Goal: Task Accomplishment & Management: Manage account settings

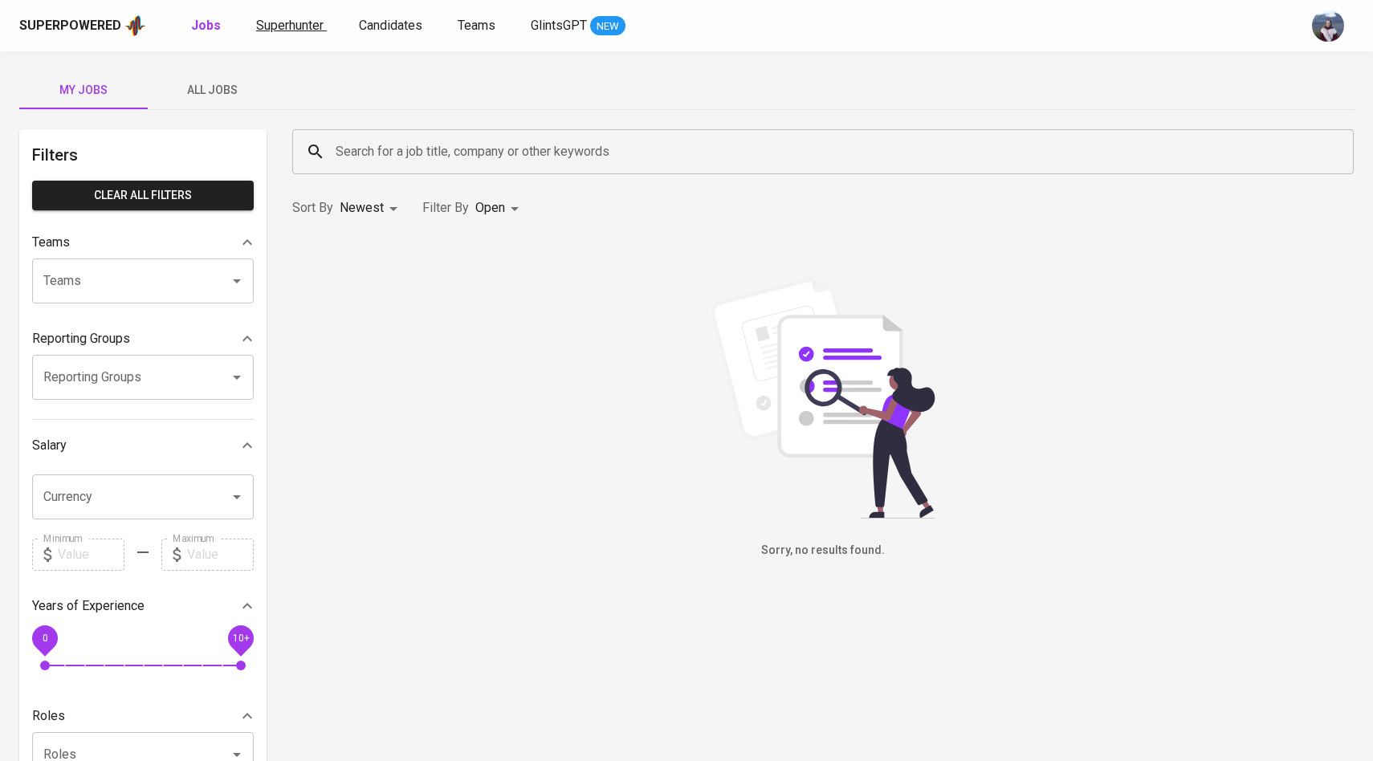
click at [299, 35] on link "Superhunter" at bounding box center [291, 26] width 71 height 20
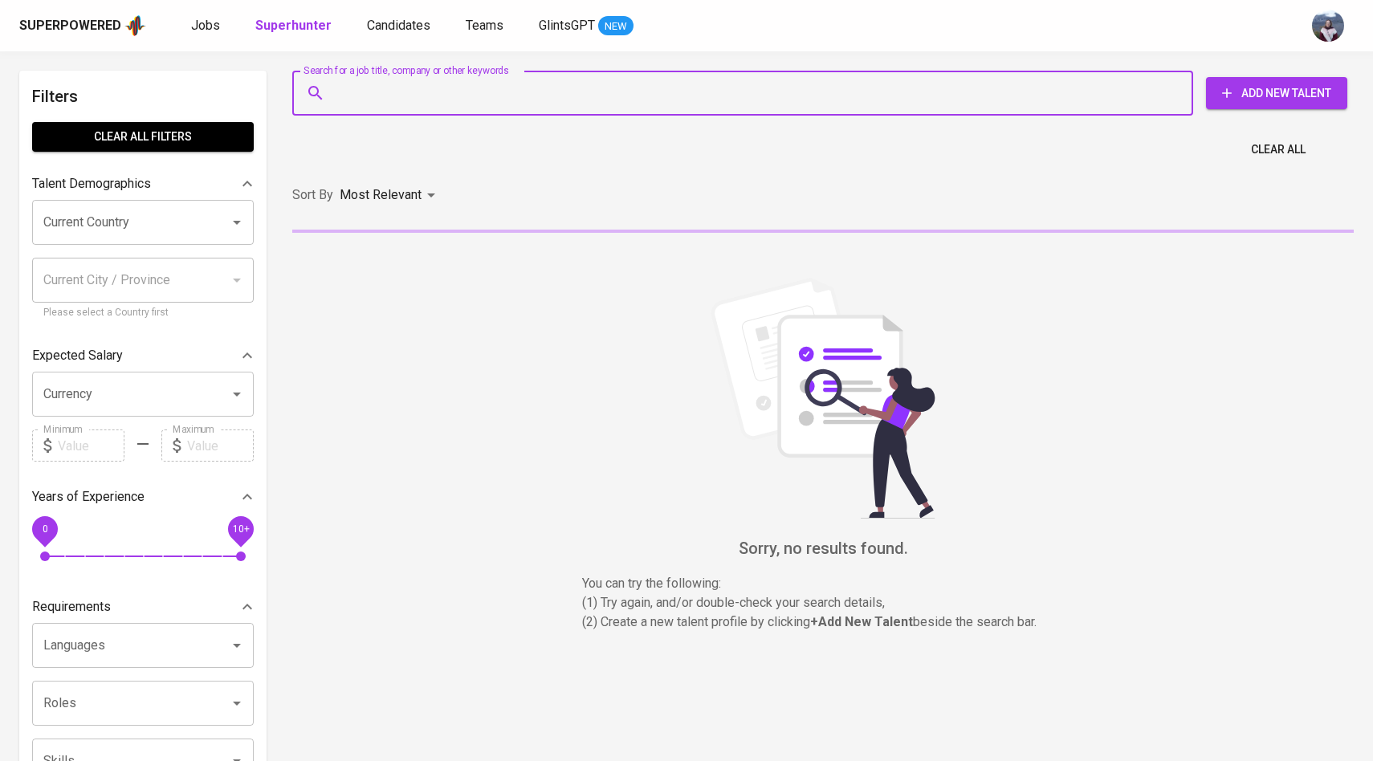
click at [365, 96] on input "Search for a job title, company or other keywords" at bounding box center [747, 93] width 830 height 31
paste input "[EMAIL_ADDRESS][DOMAIN_NAME]"
type input "[EMAIL_ADDRESS][DOMAIN_NAME]"
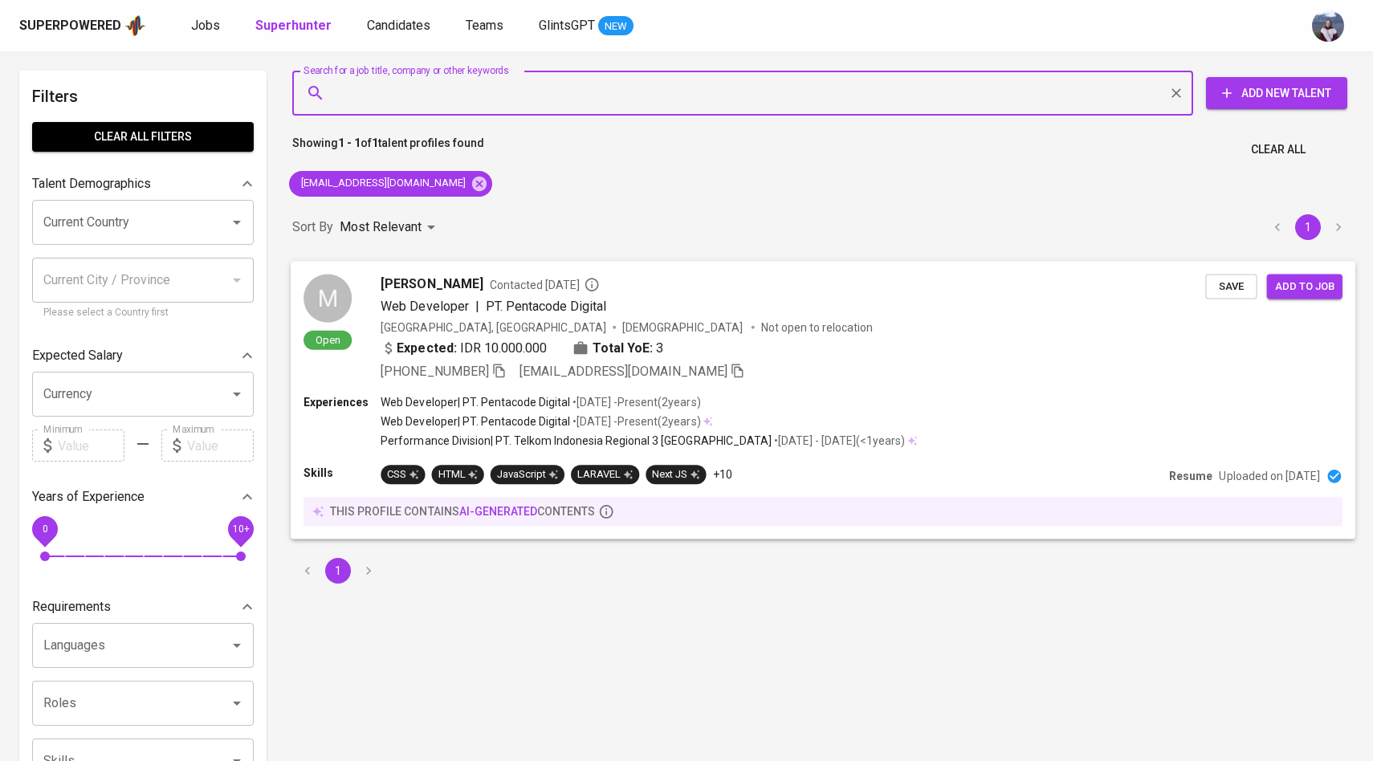
click at [346, 293] on div "M" at bounding box center [328, 298] width 48 height 48
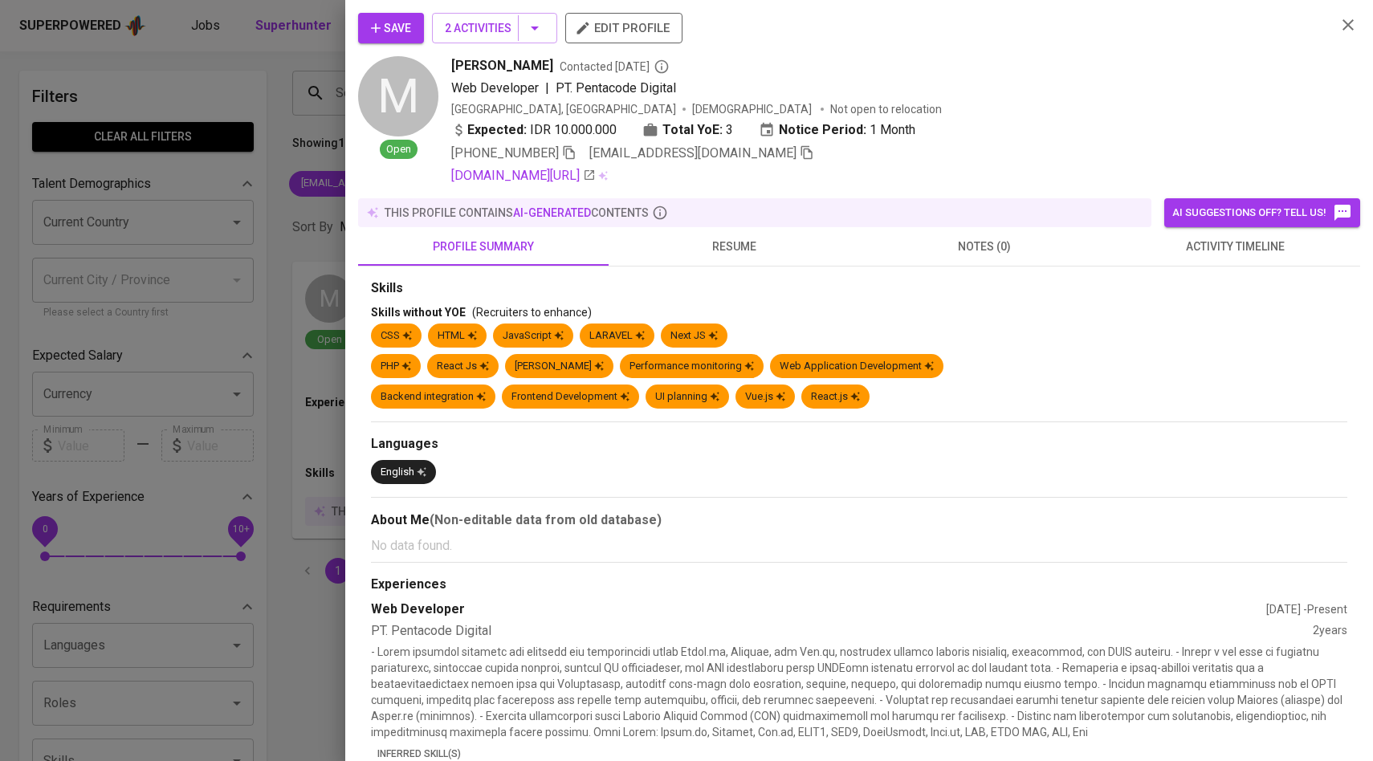
click at [1209, 255] on span "activity timeline" at bounding box center [1234, 247] width 231 height 20
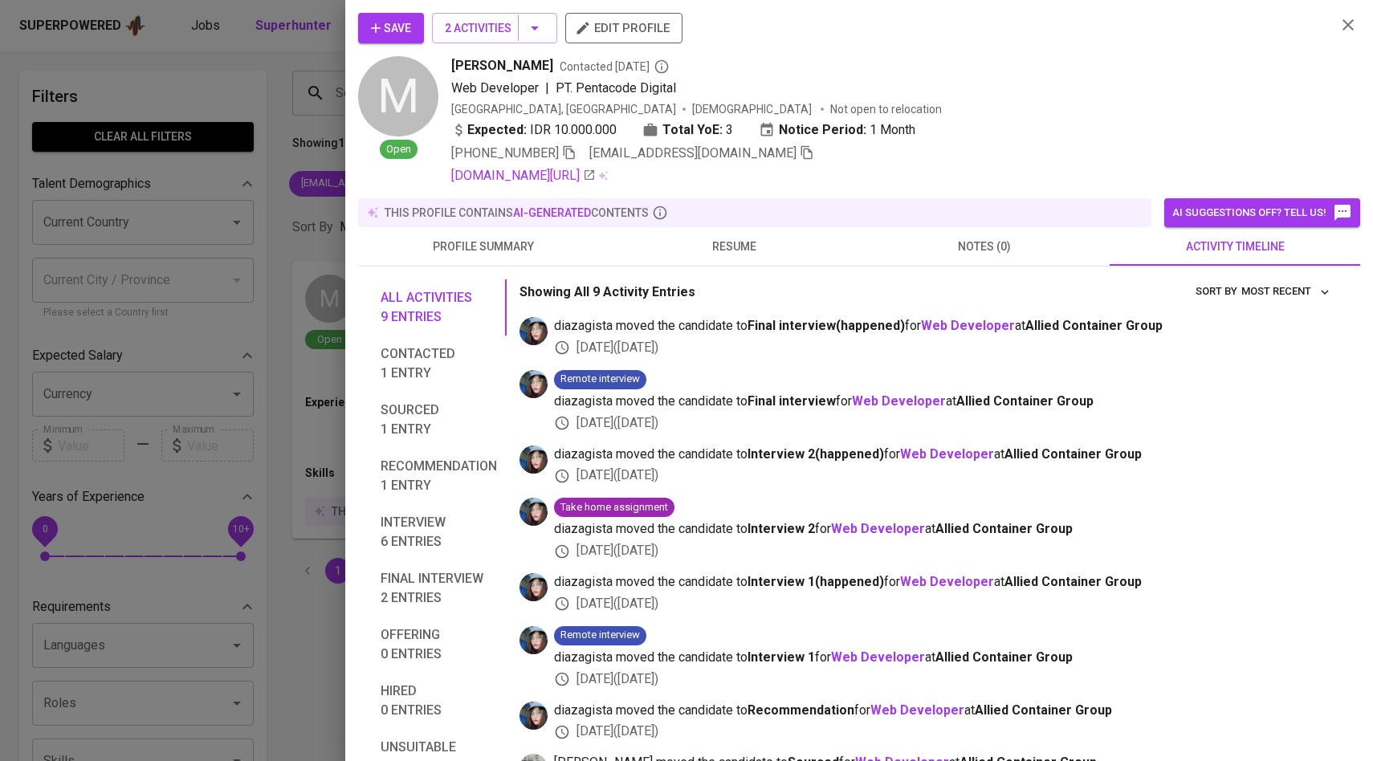
click at [403, 23] on span "Save" at bounding box center [391, 28] width 40 height 20
click at [206, 347] on div at bounding box center [686, 380] width 1373 height 761
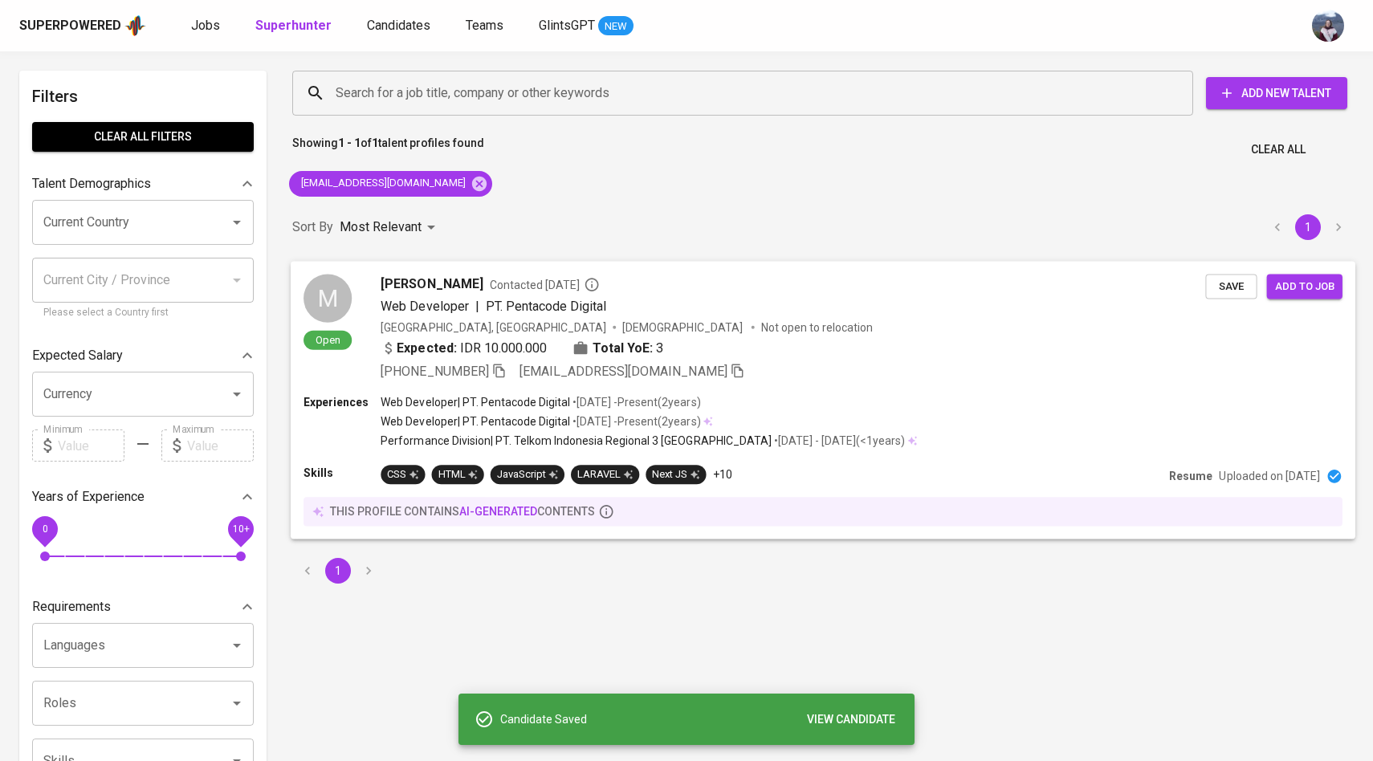
click at [346, 298] on div "M" at bounding box center [328, 298] width 48 height 48
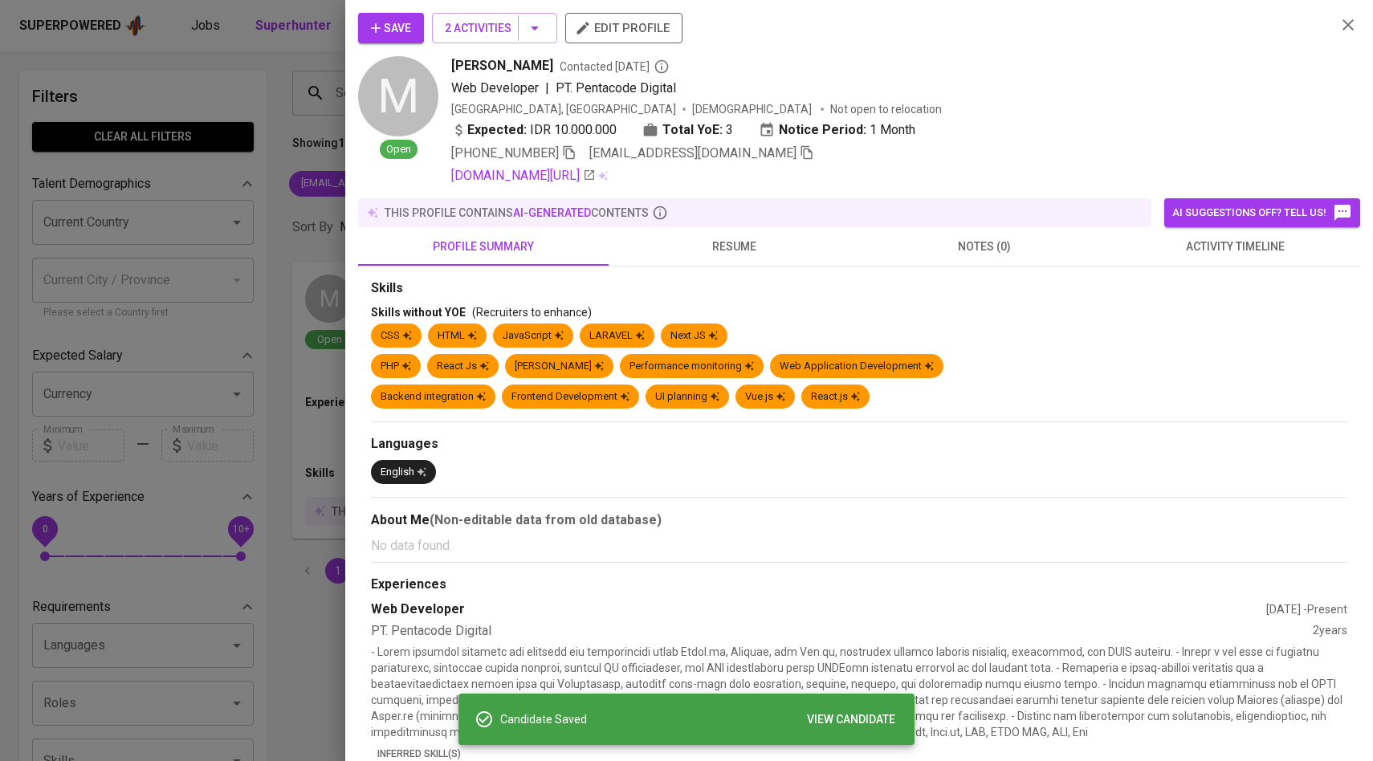
click at [1268, 255] on span "activity timeline" at bounding box center [1234, 247] width 231 height 20
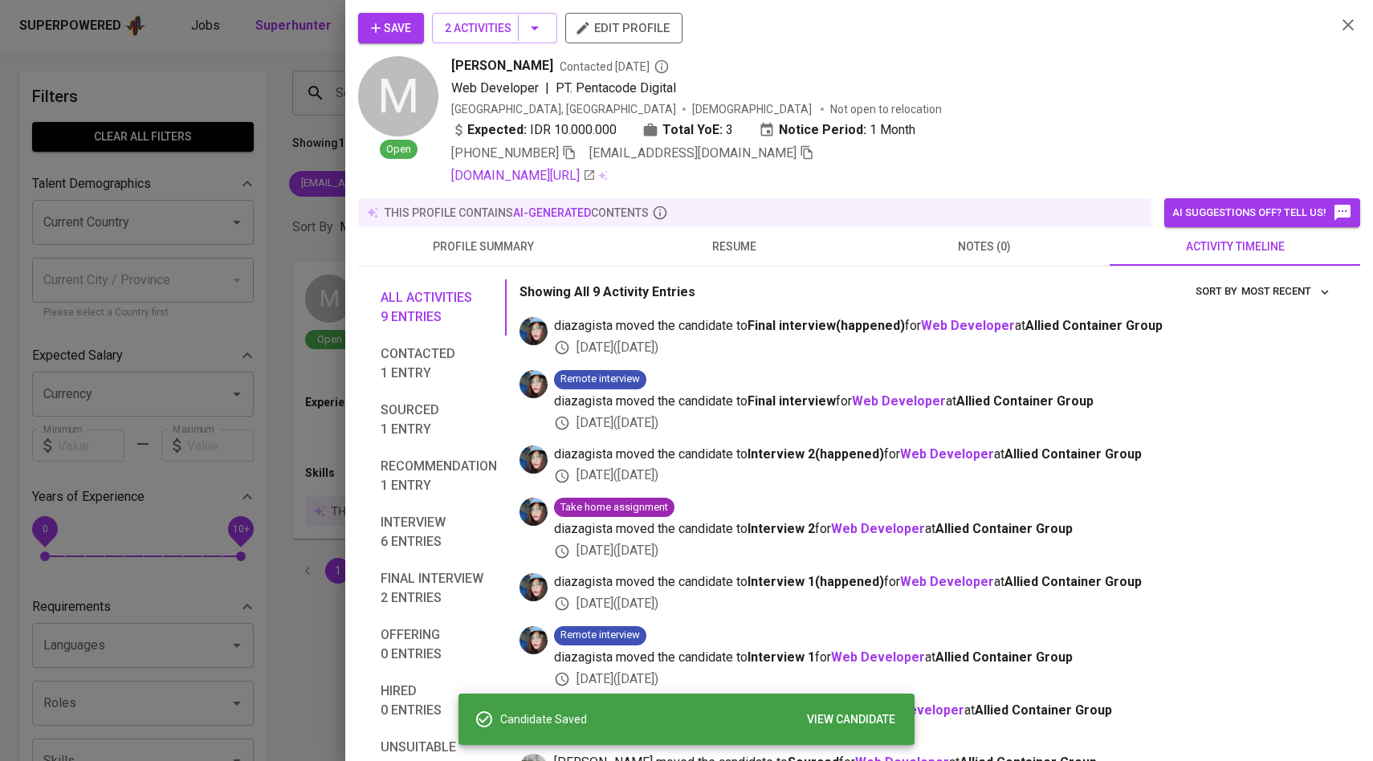
scroll to position [99, 0]
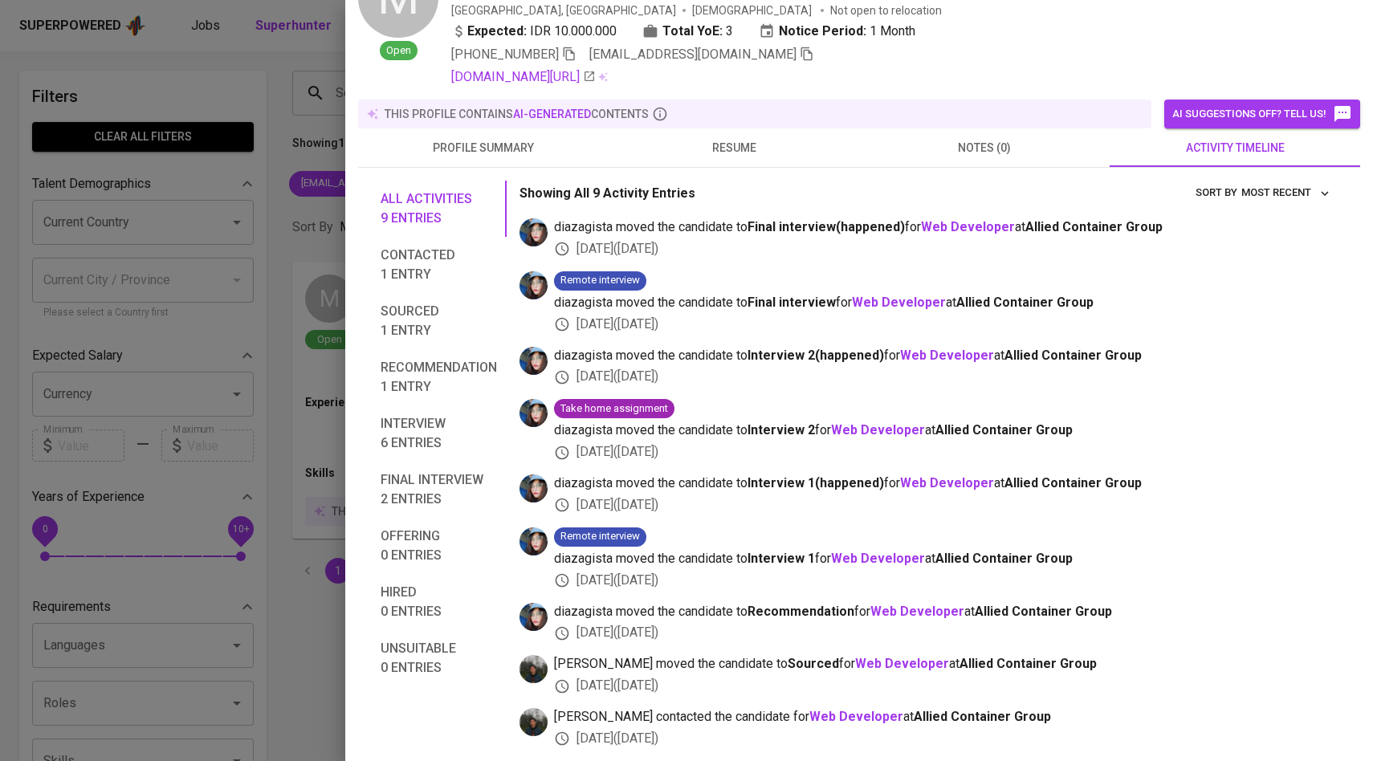
click at [85, 522] on div at bounding box center [686, 380] width 1373 height 761
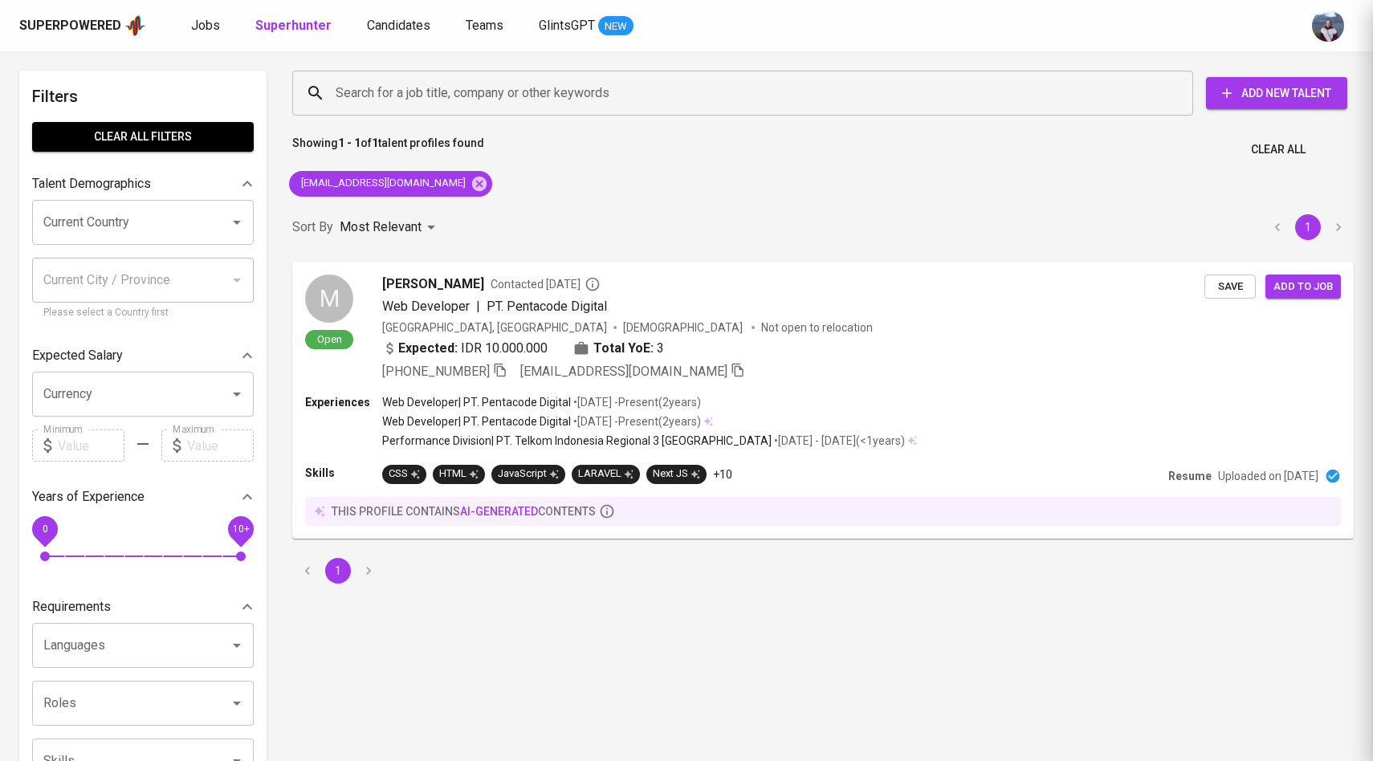
scroll to position [0, 0]
click at [367, 31] on span "Candidates" at bounding box center [398, 25] width 63 height 15
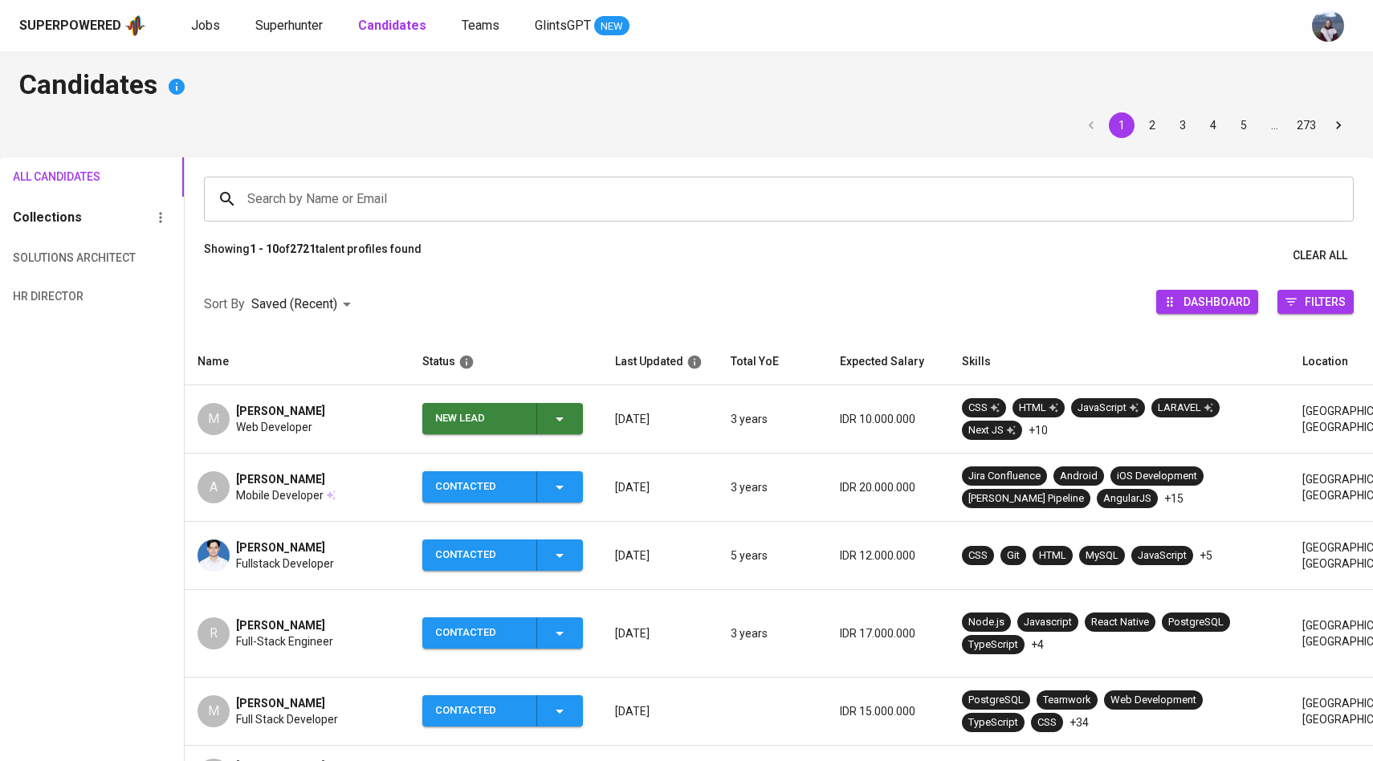
scroll to position [4, 0]
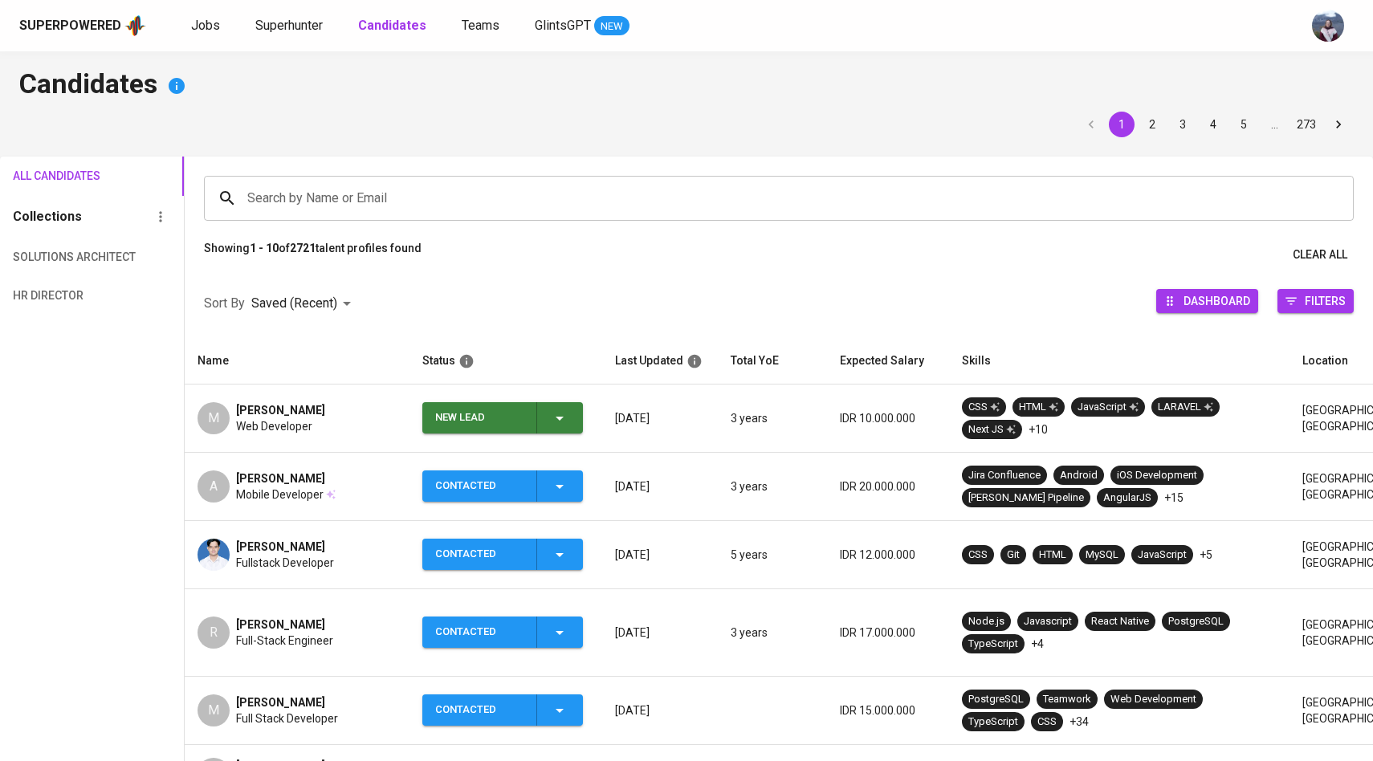
click at [567, 418] on icon "button" at bounding box center [559, 418] width 19 height 19
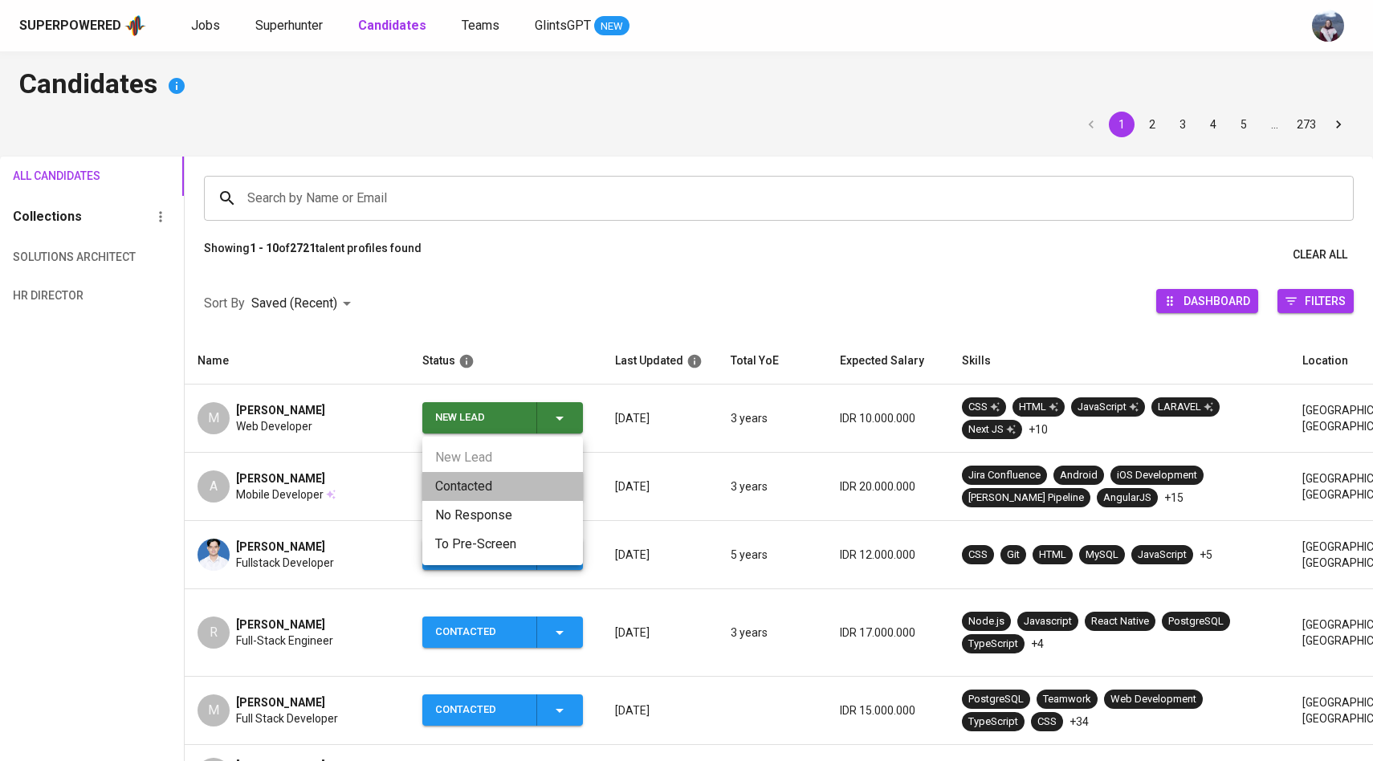
click at [491, 479] on li "Contacted" at bounding box center [502, 486] width 161 height 29
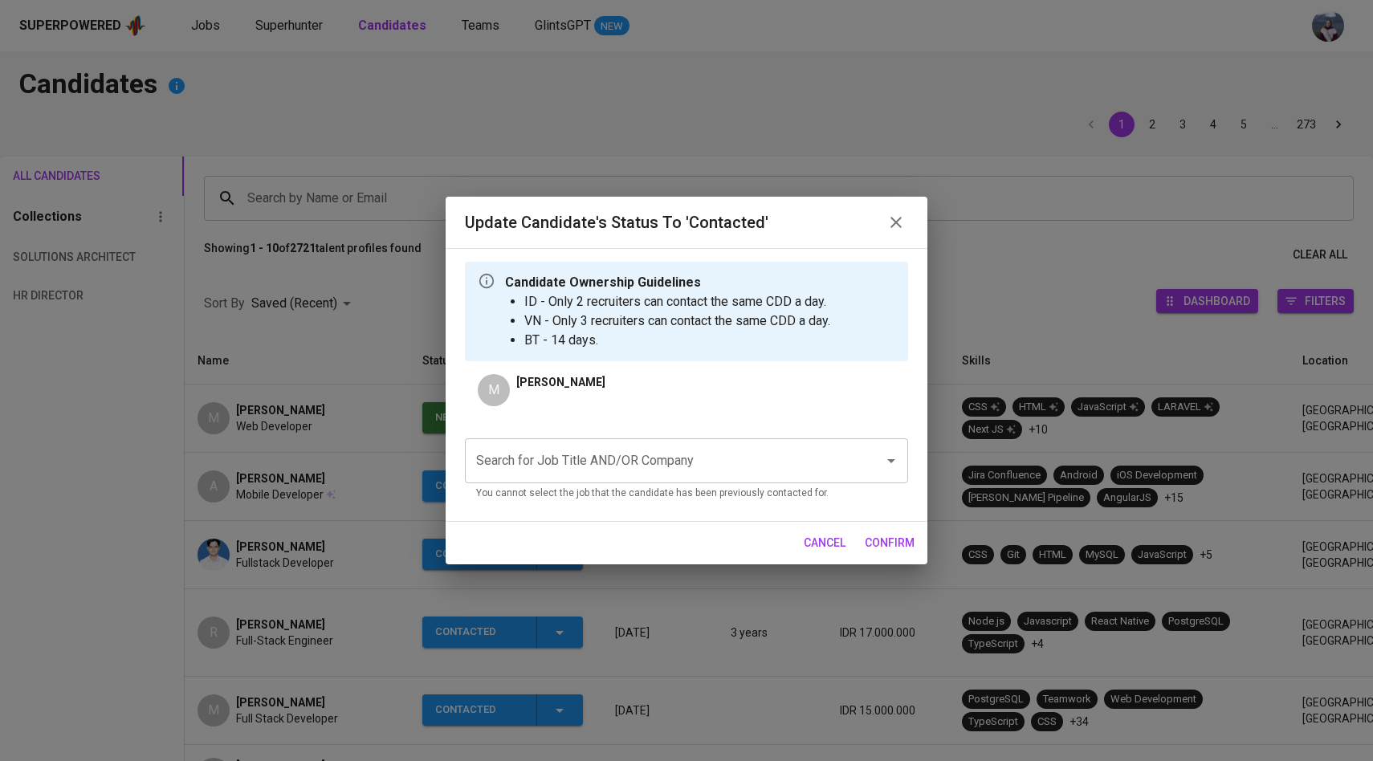
click at [557, 479] on div "Search for Job Title AND/OR Company" at bounding box center [686, 460] width 443 height 45
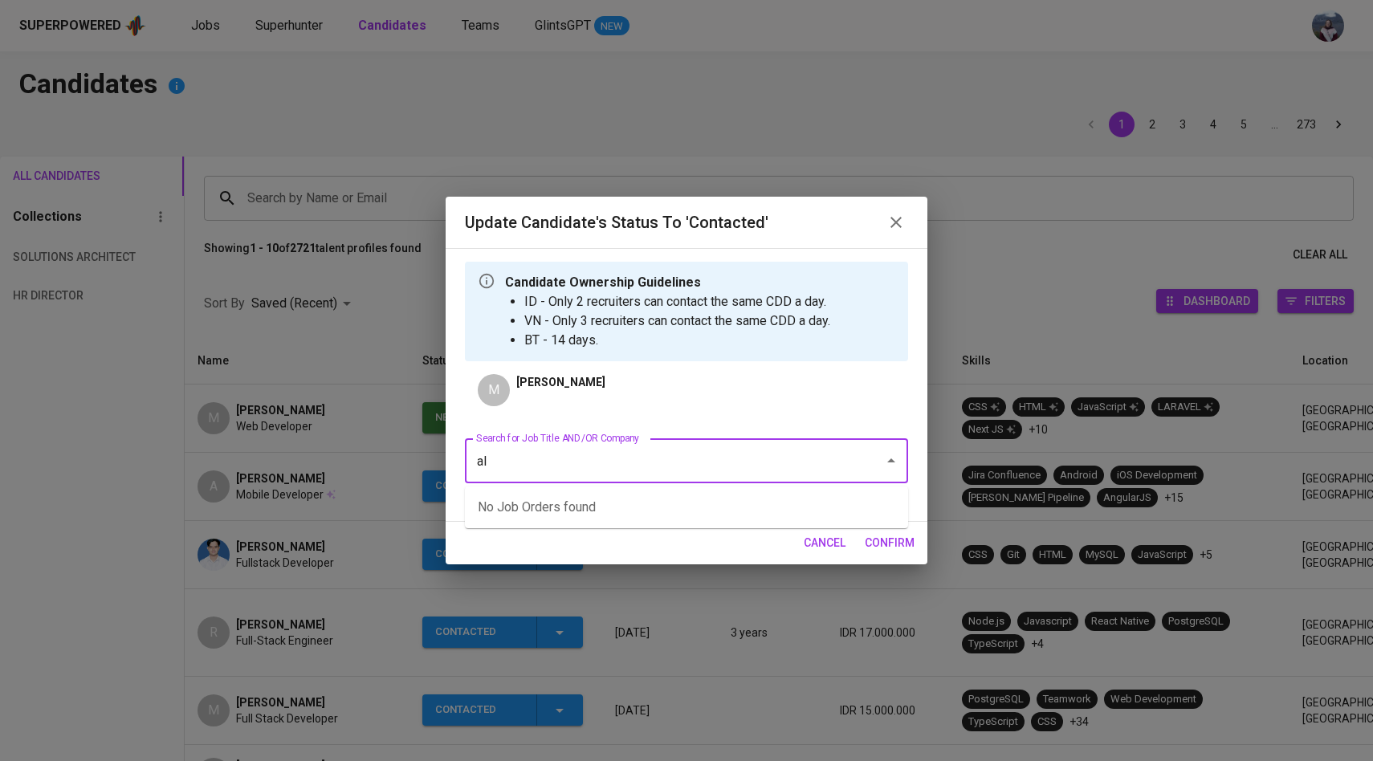
type input "a"
type input "w"
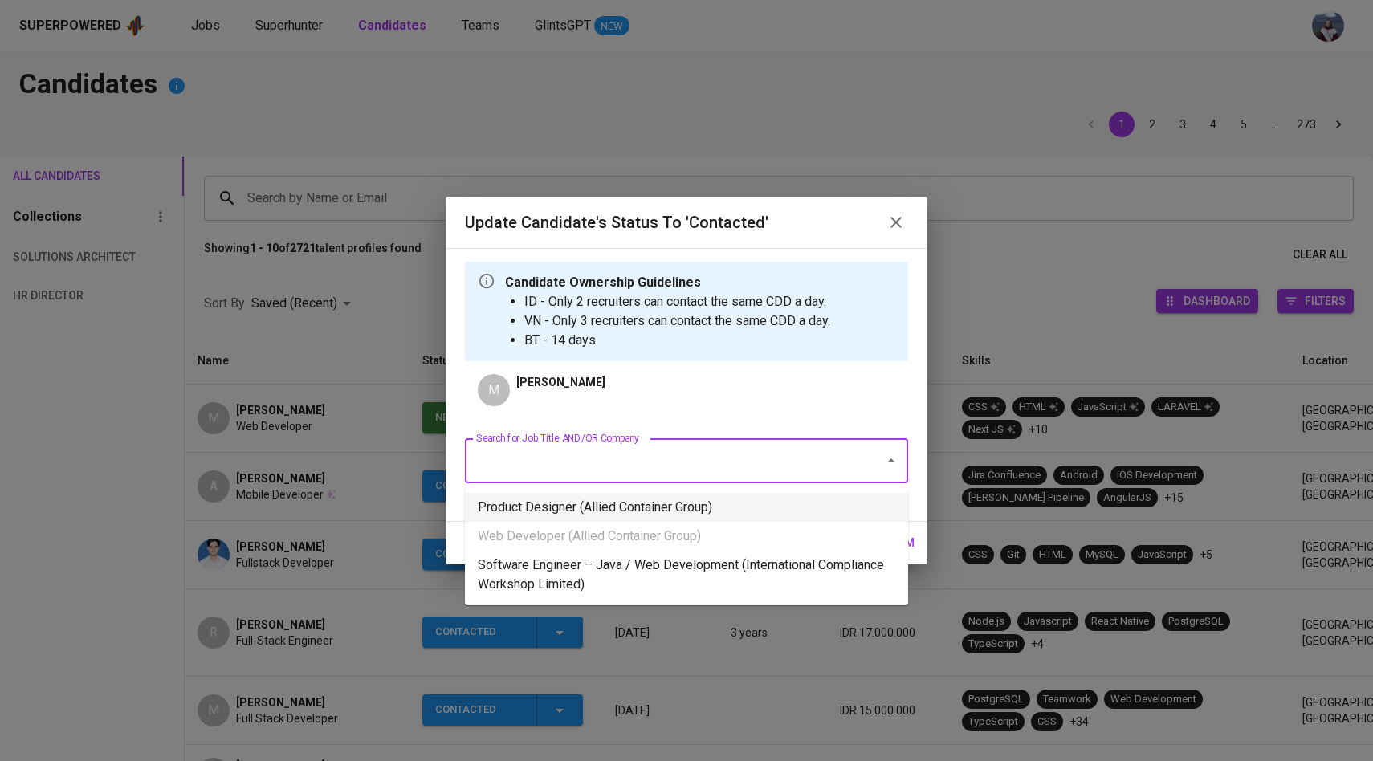
click at [657, 510] on li "Product Designer (Allied Container Group)" at bounding box center [686, 507] width 443 height 29
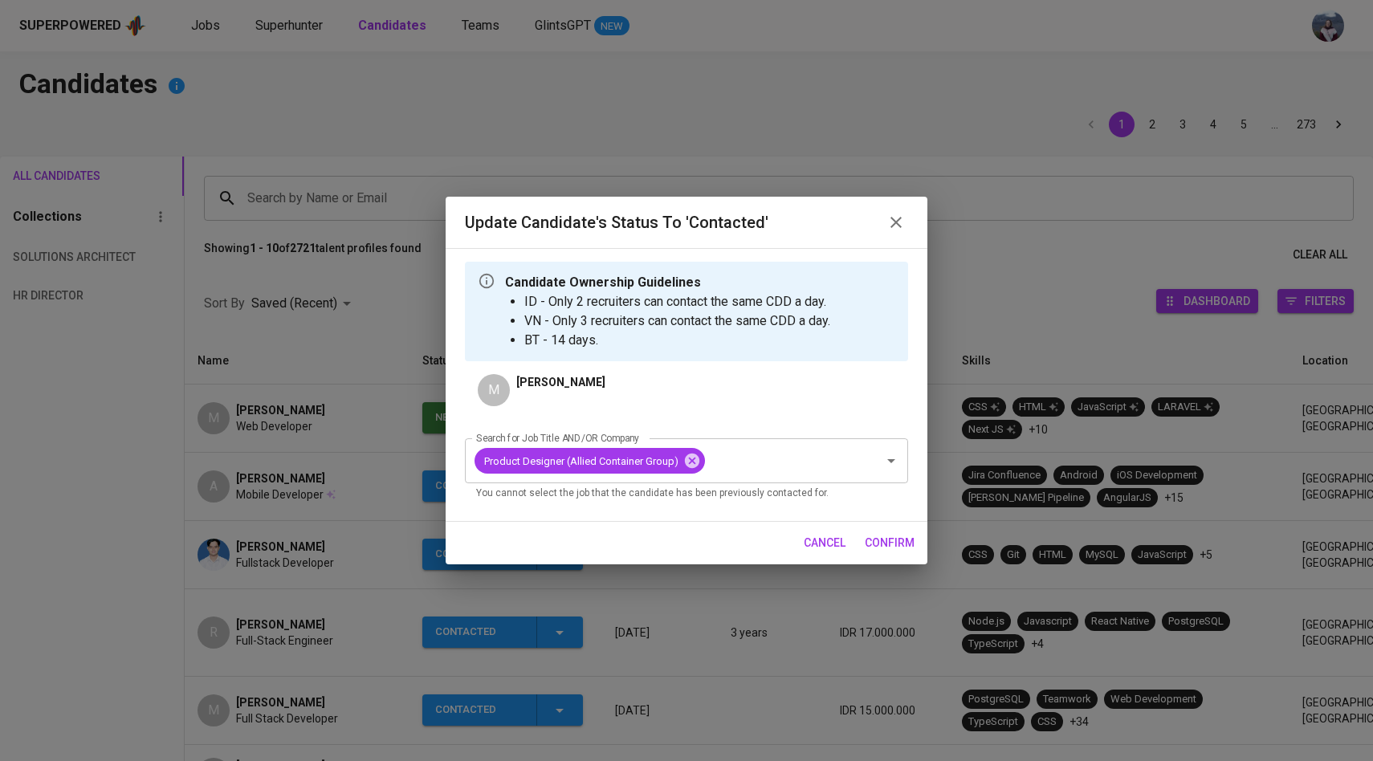
click at [881, 544] on span "confirm" at bounding box center [890, 543] width 50 height 20
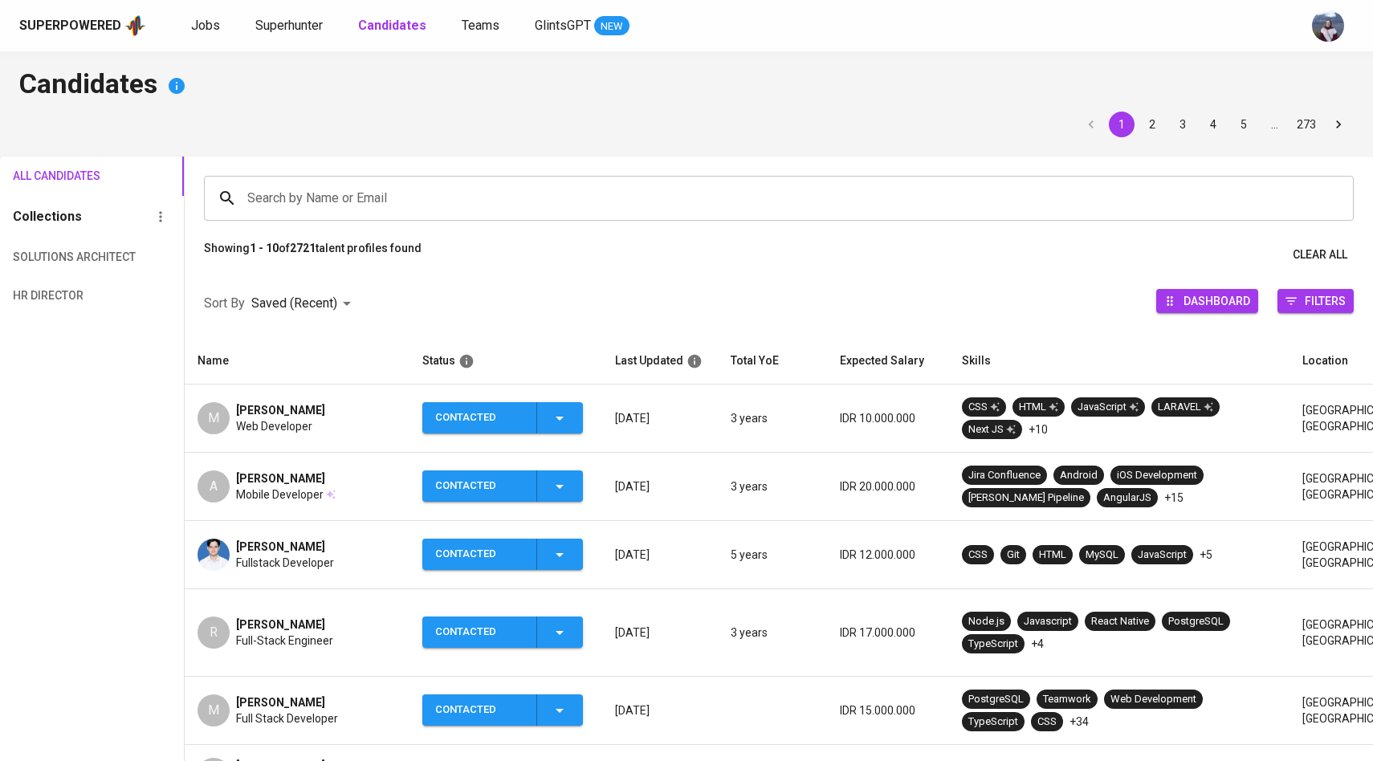
click at [216, 418] on div "M" at bounding box center [214, 418] width 32 height 32
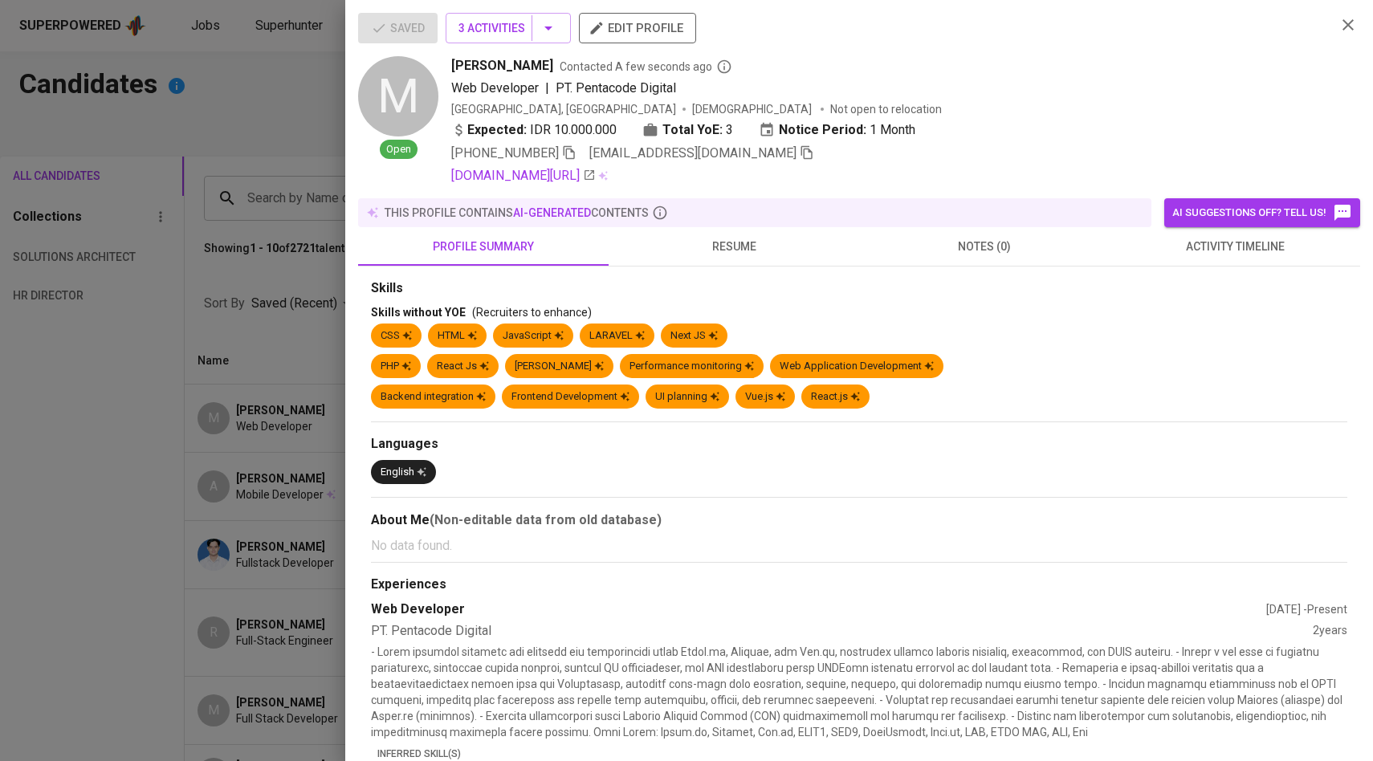
click at [580, 152] on div "[PHONE_NUMBER] [EMAIL_ADDRESS][DOMAIN_NAME]" at bounding box center [632, 153] width 363 height 19
click at [575, 152] on icon "button" at bounding box center [569, 153] width 11 height 14
drag, startPoint x: 453, startPoint y: 67, endPoint x: 603, endPoint y: 62, distance: 150.3
click at [603, 62] on div "[PERSON_NAME] Contacted A few seconds ago" at bounding box center [887, 65] width 872 height 19
copy span "[PERSON_NAME]"
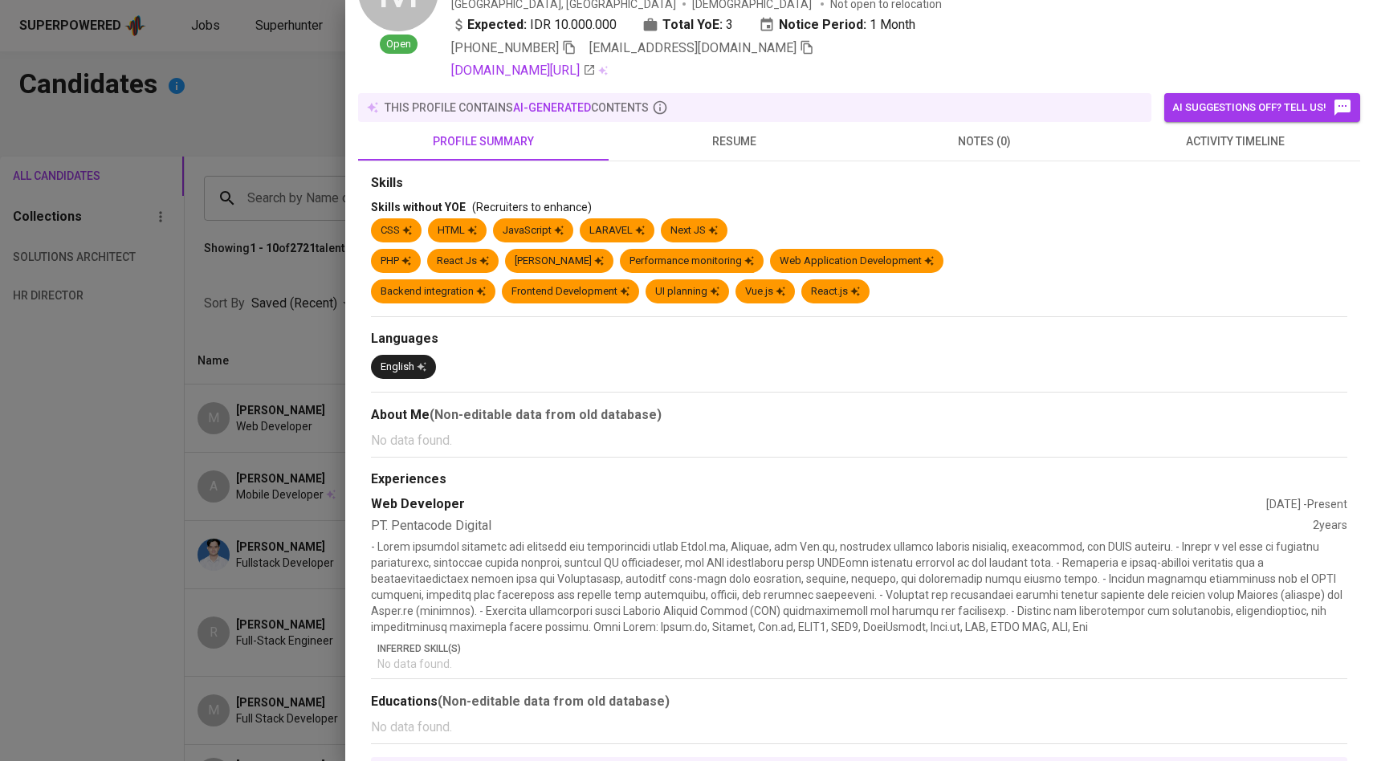
scroll to position [0, 0]
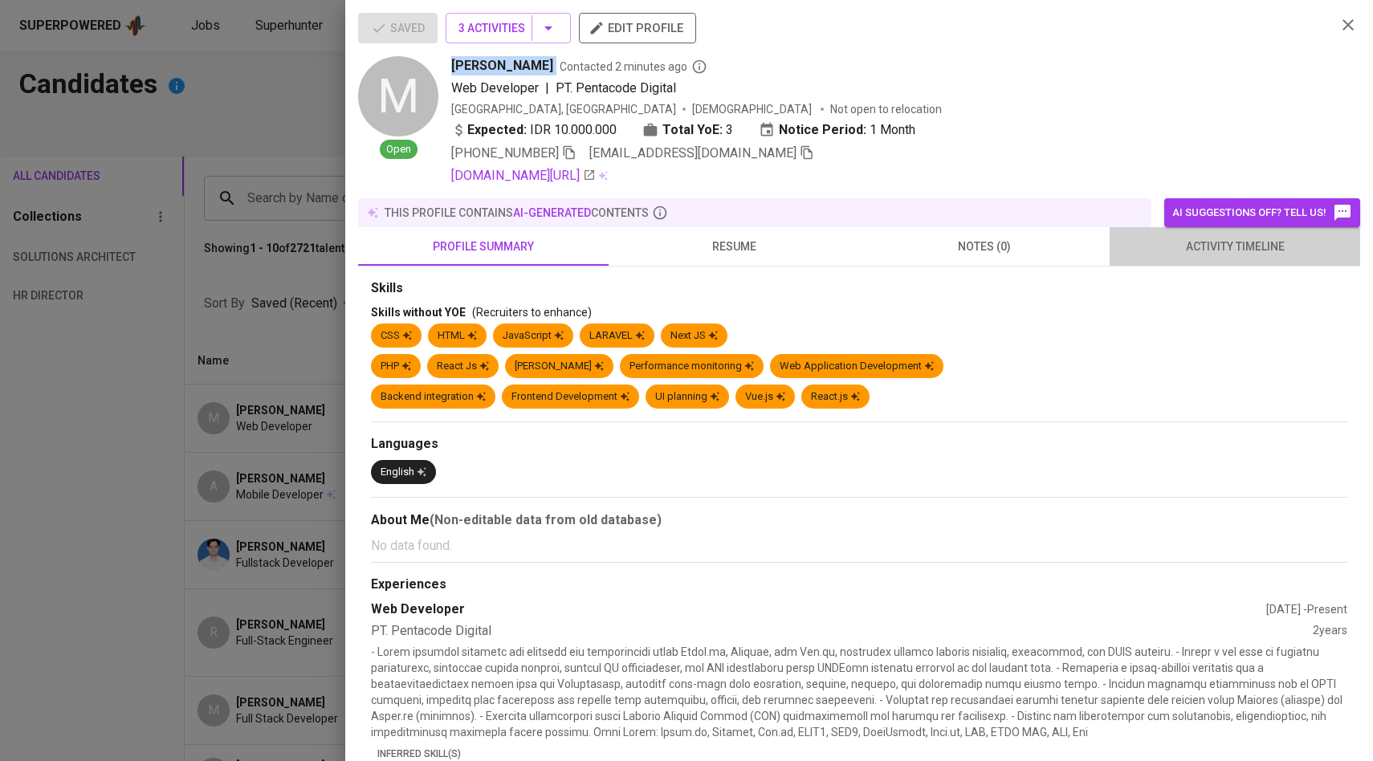
click at [1200, 239] on span "activity timeline" at bounding box center [1234, 247] width 231 height 20
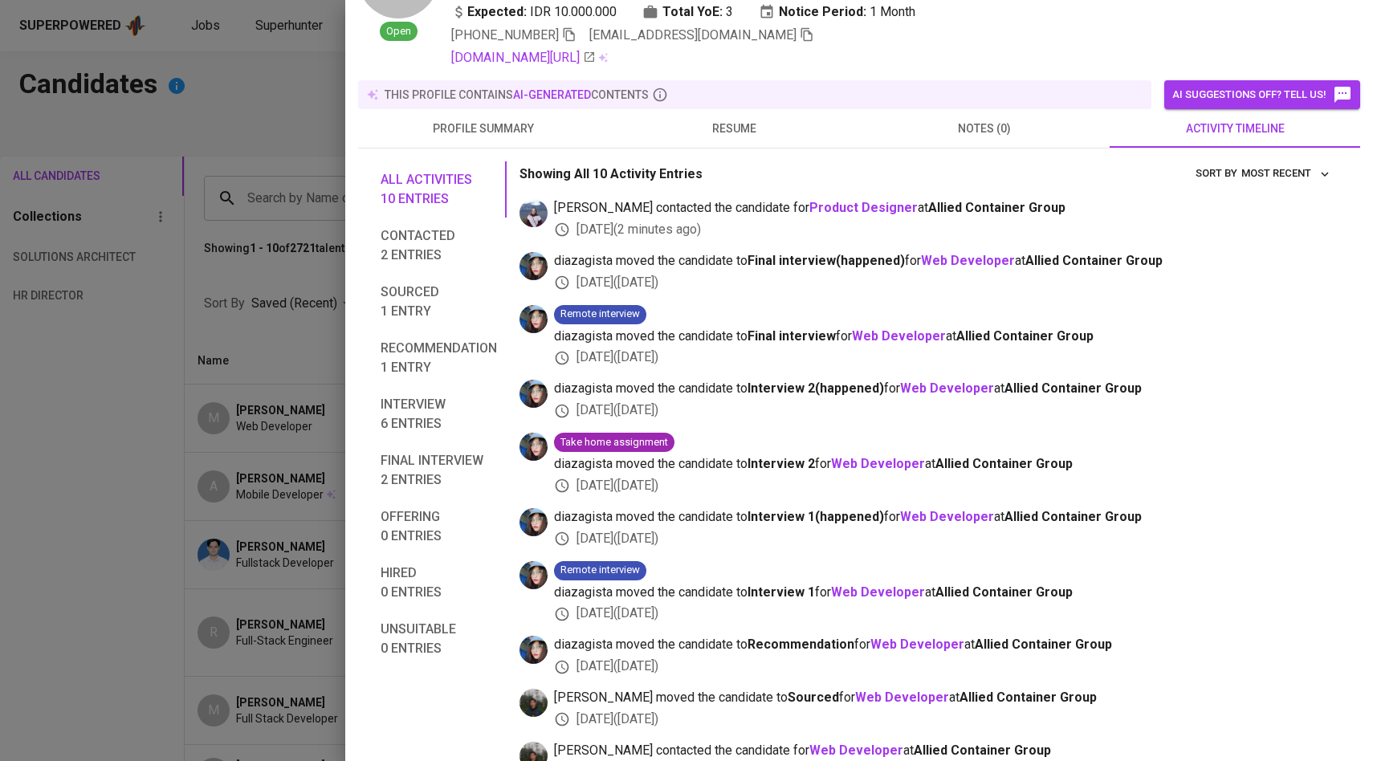
scroll to position [152, 0]
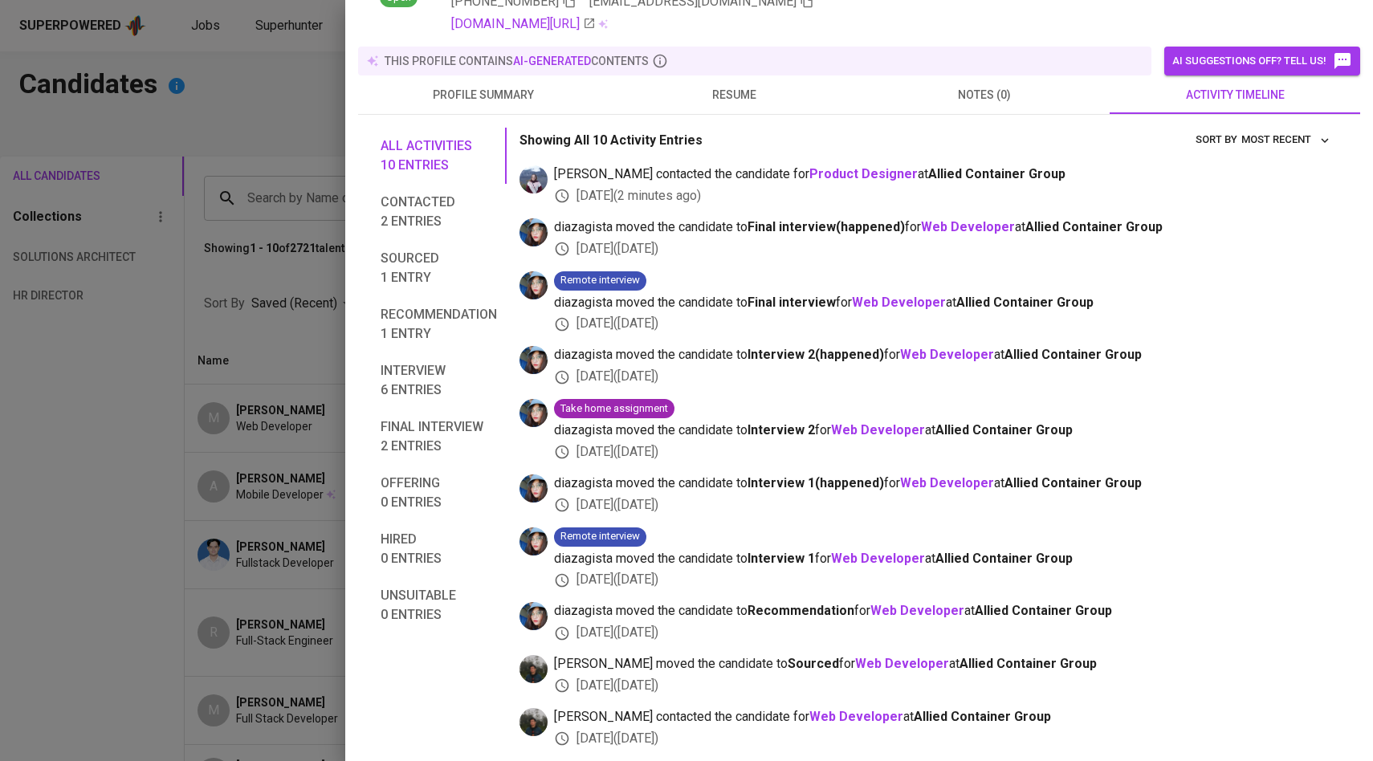
click at [210, 238] on div at bounding box center [686, 380] width 1373 height 761
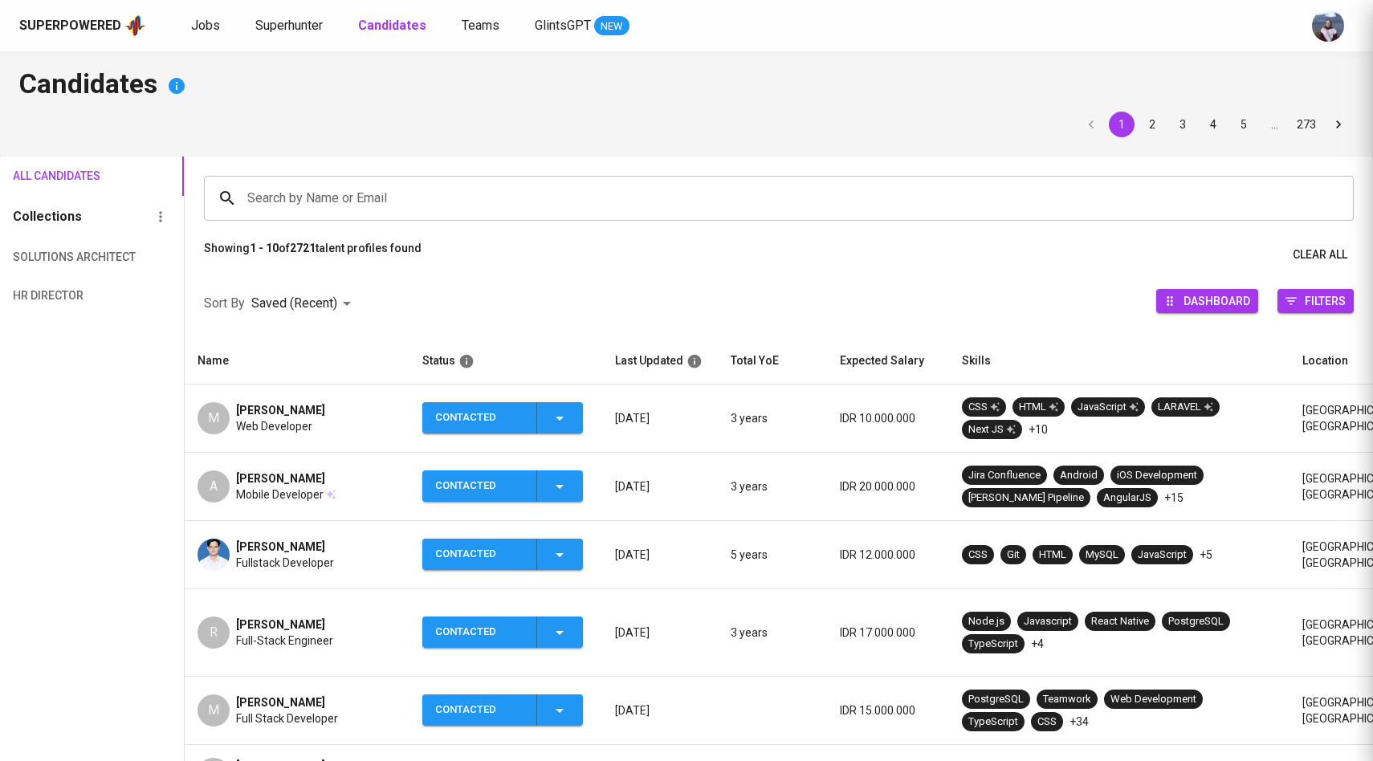
scroll to position [0, 0]
